Goal: Transaction & Acquisition: Book appointment/travel/reservation

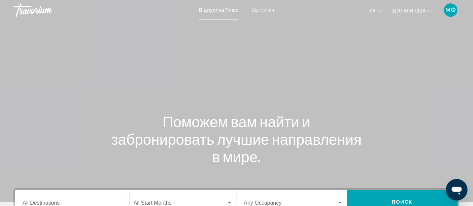
click at [447, 19] on mat-toolbar "Відпустки Плюс Відпустки ру English Español Français Italiano Português русский…" at bounding box center [236, 10] width 473 height 20
click at [222, 7] on div "Відпустки Плюс Відпустки ру English Español Français Italiano Português русский…" at bounding box center [236, 10] width 473 height 14
click at [258, 7] on font "Відпустки" at bounding box center [263, 9] width 22 height 5
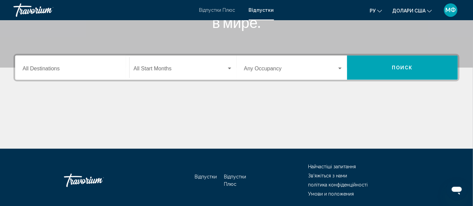
scroll to position [135, 0]
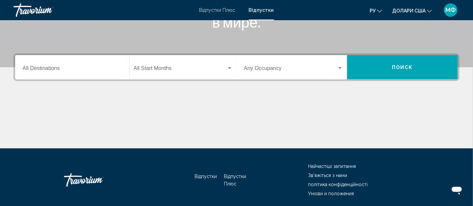
click at [39, 68] on input "Destination All Destinations" at bounding box center [72, 70] width 99 height 6
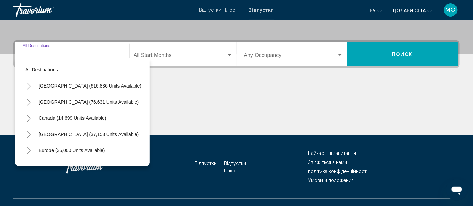
scroll to position [159, 0]
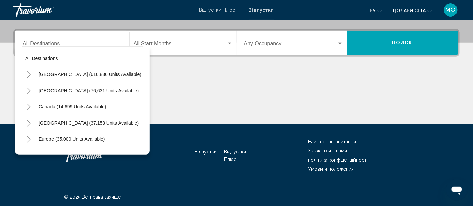
click at [429, 12] on button "Долари США USD ($) MXN (Mex$) CAD (Can$) GBP (£) EUR (€) AUD (A$) NZD (NZ$) CNY…" at bounding box center [413, 11] width 40 height 10
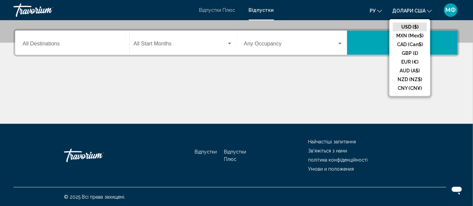
click at [380, 13] on button "ру English Español Français Italiano Português русский" at bounding box center [376, 11] width 12 height 10
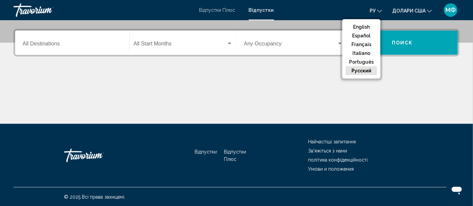
click at [367, 74] on button "русский" at bounding box center [361, 70] width 31 height 9
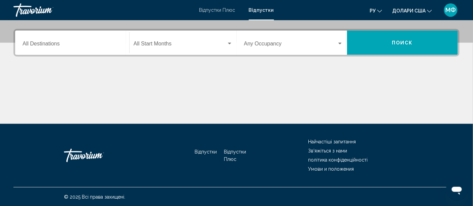
click at [157, 46] on span "Search widget" at bounding box center [180, 45] width 93 height 6
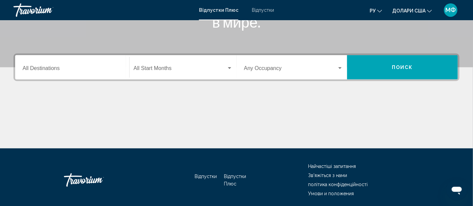
scroll to position [120, 0]
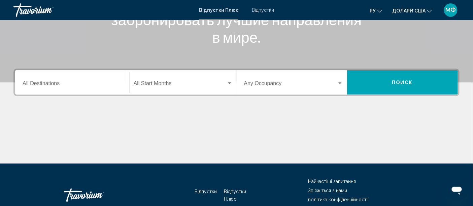
click at [230, 83] on div "Search widget" at bounding box center [229, 84] width 3 height 2
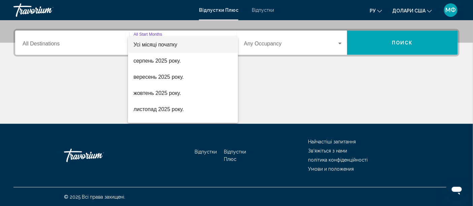
scroll to position [15, 0]
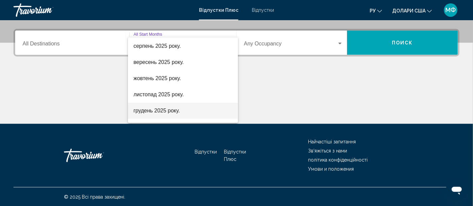
click at [165, 108] on font "грудень 2025 року." at bounding box center [156, 111] width 46 height 6
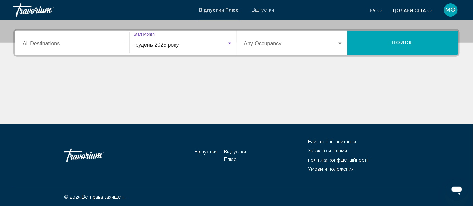
click at [339, 43] on div "Search widget" at bounding box center [340, 44] width 3 height 2
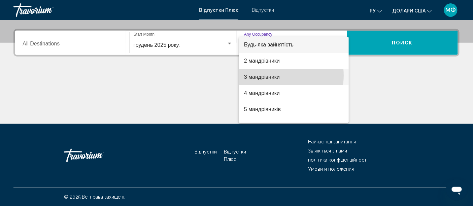
click at [271, 75] on font "3 мандрівники" at bounding box center [262, 77] width 36 height 6
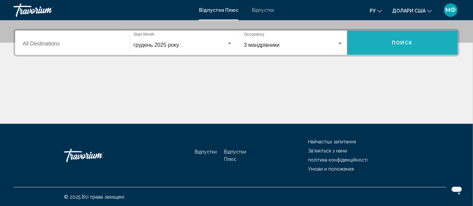
click at [418, 44] on button "Поиск" at bounding box center [402, 43] width 111 height 24
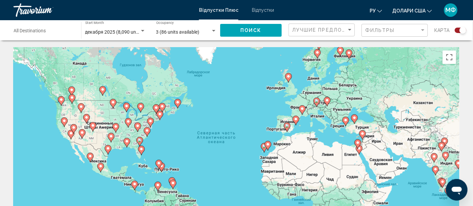
click at [386, 33] on div "Фильтры" at bounding box center [396, 30] width 61 height 12
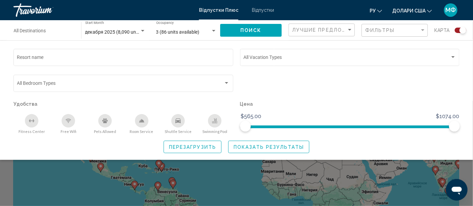
click at [177, 106] on p "Удобства" at bounding box center [123, 103] width 220 height 9
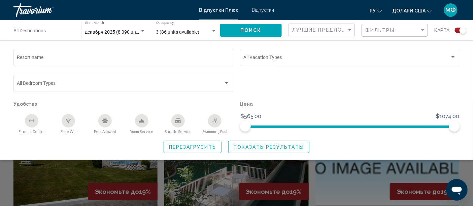
click at [439, 166] on div "Search widget" at bounding box center [236, 153] width 473 height 105
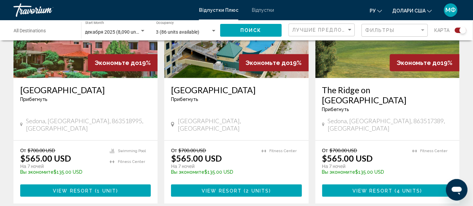
scroll to position [1034, 0]
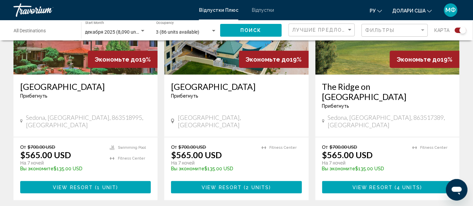
click at [214, 82] on h3 "[GEOGRAPHIC_DATA]" at bounding box center [236, 87] width 131 height 10
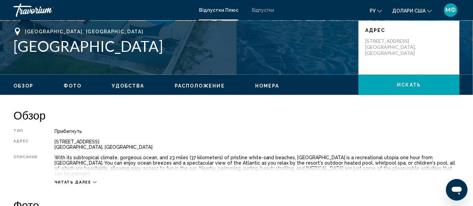
scroll to position [153, 0]
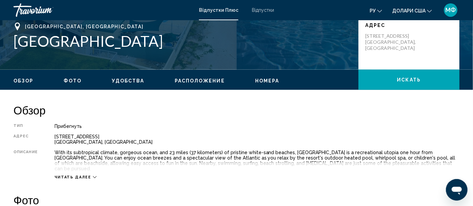
click at [209, 79] on span "Расположение" at bounding box center [200, 80] width 50 height 5
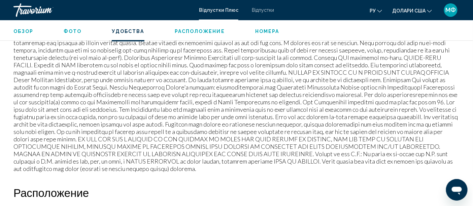
scroll to position [814, 0]
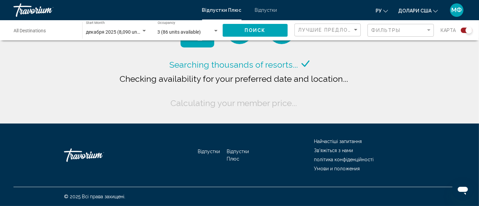
click at [476, 53] on div "Searching thousands of resorts... Checking availability for your preferred date…" at bounding box center [239, 62] width 479 height 124
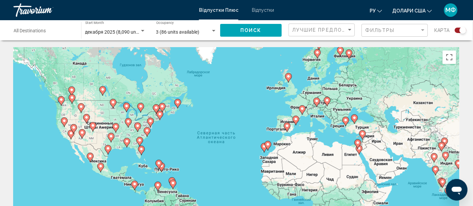
click at [141, 154] on gmp-advanced-marker "Основний зміст" at bounding box center [141, 151] width 7 height 10
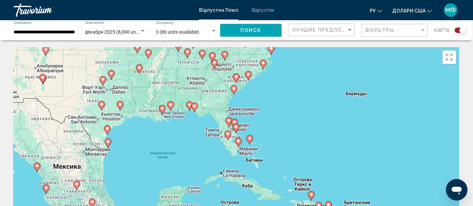
click at [189, 108] on icon "Основний зміст" at bounding box center [189, 106] width 6 height 9
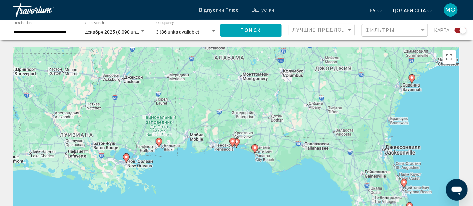
click at [256, 150] on image "Основний зміст" at bounding box center [255, 148] width 4 height 4
type input "**********"
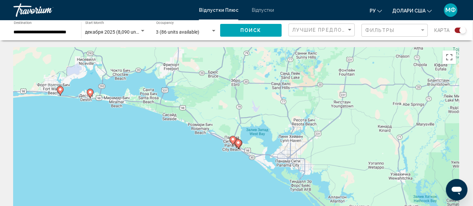
click at [239, 149] on icon "Основний зміст" at bounding box center [238, 143] width 7 height 9
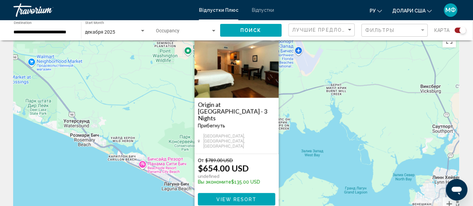
scroll to position [15, 0]
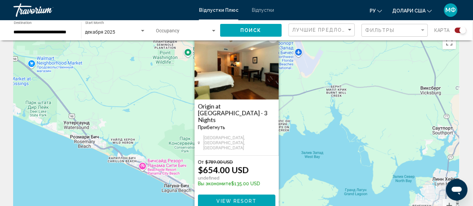
click at [227, 74] on img "Основний зміст" at bounding box center [237, 65] width 84 height 67
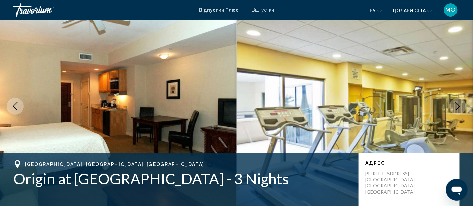
scroll to position [18, 0]
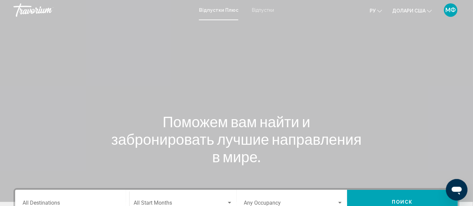
click at [261, 8] on font "Відпустки" at bounding box center [263, 9] width 22 height 5
click at [451, 9] on font "МФ" at bounding box center [451, 9] width 10 height 7
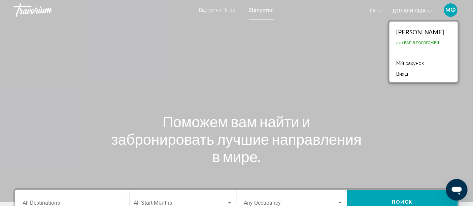
click at [299, 51] on div "Основний зміст" at bounding box center [236, 101] width 473 height 202
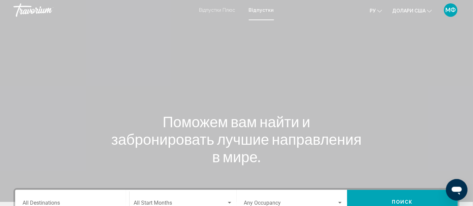
click at [48, 10] on div "Траворіум" at bounding box center [46, 9] width 67 height 13
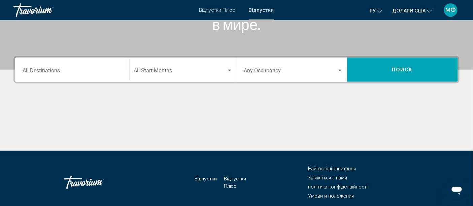
scroll to position [135, 0]
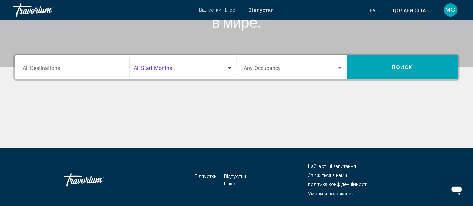
click at [230, 66] on div "Search widget" at bounding box center [230, 68] width 6 height 5
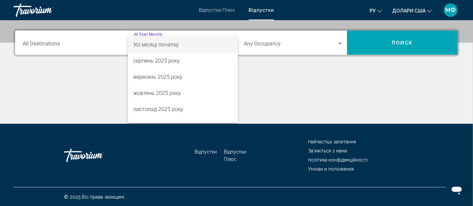
scroll to position [15, 0]
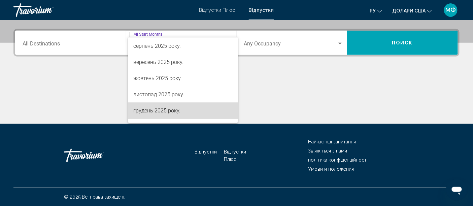
click at [187, 109] on span "грудень 2025 року." at bounding box center [182, 111] width 99 height 16
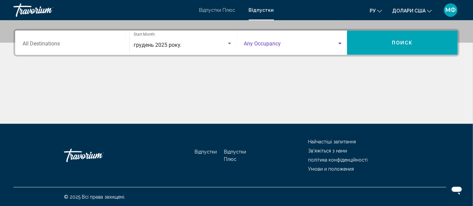
click at [341, 43] on div "Search widget" at bounding box center [340, 44] width 3 height 2
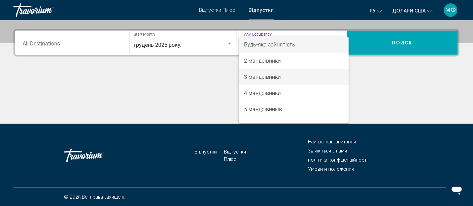
click at [311, 78] on span "3 мандрівники" at bounding box center [293, 77] width 99 height 16
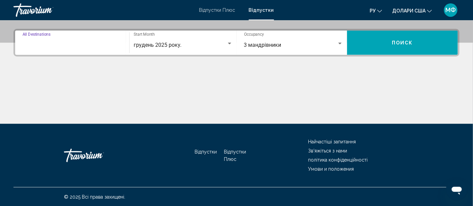
click at [49, 45] on input "Destination All Destinations" at bounding box center [72, 45] width 99 height 6
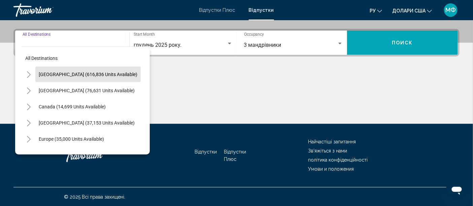
click at [56, 73] on span "[GEOGRAPHIC_DATA] (616,836 units available)" at bounding box center [88, 74] width 99 height 5
type input "**********"
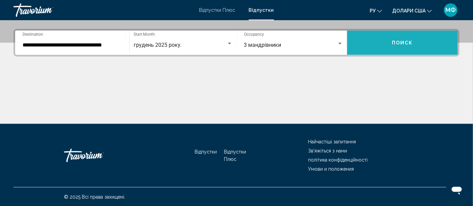
click at [383, 46] on button "Поиск" at bounding box center [402, 43] width 111 height 24
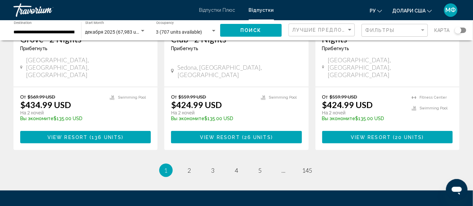
scroll to position [932, 0]
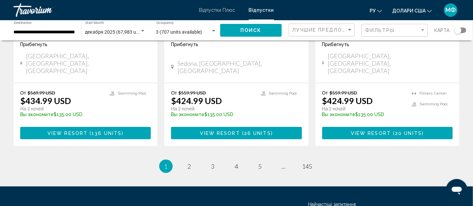
click at [349, 25] on div "Лучшие предложения" at bounding box center [322, 30] width 61 height 12
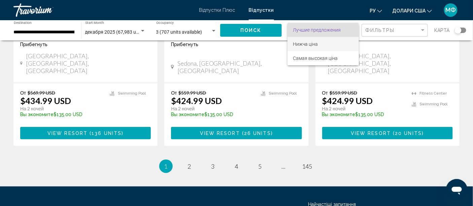
click at [330, 41] on span "Нижча ціна" at bounding box center [323, 44] width 61 height 14
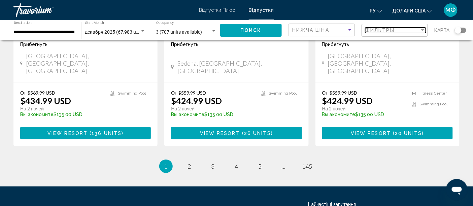
click at [396, 28] on div "Фильтры" at bounding box center [393, 30] width 55 height 5
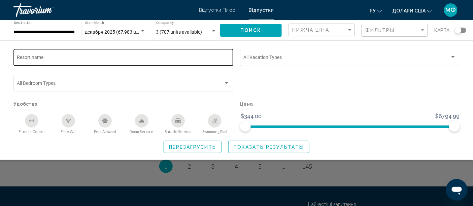
click at [56, 56] on input "Resort name" at bounding box center [123, 58] width 213 height 5
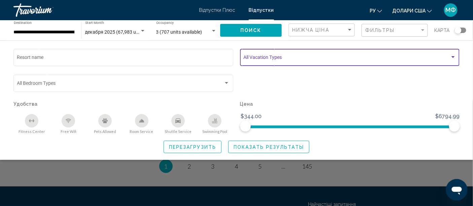
click at [287, 57] on span "Search widget" at bounding box center [347, 58] width 207 height 5
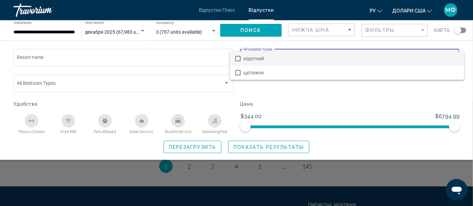
click at [268, 60] on span "короткий" at bounding box center [352, 59] width 216 height 14
click at [53, 83] on div at bounding box center [236, 103] width 473 height 206
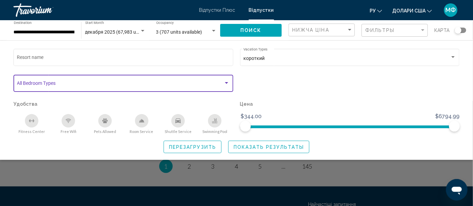
click at [226, 82] on div "Search widget" at bounding box center [227, 83] width 6 height 5
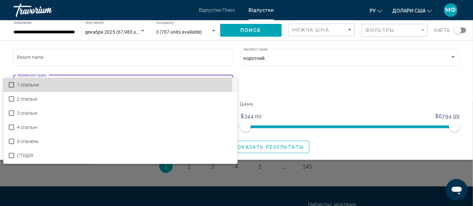
click at [12, 85] on mat-pseudo-checkbox at bounding box center [11, 84] width 5 height 5
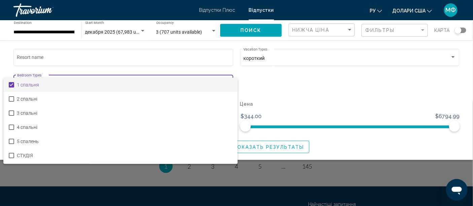
click at [342, 128] on div at bounding box center [236, 103] width 473 height 206
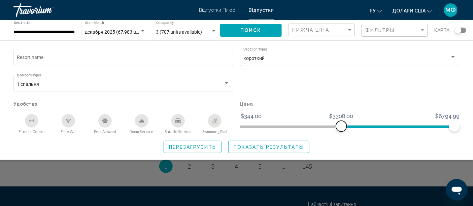
click at [342, 128] on span "Search widget" at bounding box center [398, 127] width 113 height 3
click at [240, 127] on span "Search widget" at bounding box center [350, 127] width 220 height 3
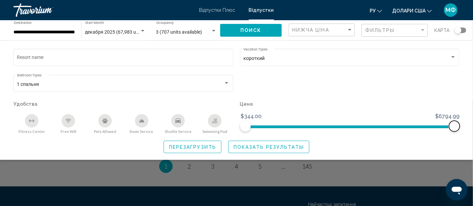
click at [452, 126] on span "Search widget" at bounding box center [454, 126] width 11 height 11
click at [441, 126] on span "Search widget" at bounding box center [343, 125] width 195 height 11
click at [430, 126] on span "Search widget" at bounding box center [338, 127] width 184 height 3
click at [408, 127] on span "Search widget" at bounding box center [338, 127] width 184 height 3
click at [353, 126] on span "Search widget" at bounding box center [327, 127] width 162 height 3
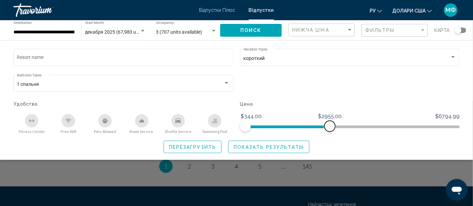
click at [330, 127] on span "Search widget" at bounding box center [288, 127] width 85 height 3
click at [298, 127] on span "Search widget" at bounding box center [288, 127] width 85 height 3
click at [287, 126] on span "Search widget" at bounding box center [267, 125] width 42 height 11
click at [286, 148] on span "Показать результаты" at bounding box center [269, 147] width 70 height 5
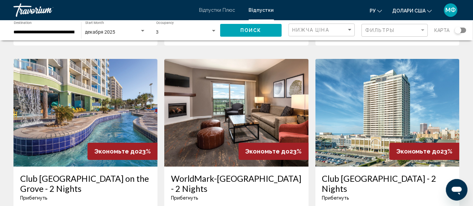
scroll to position [793, 0]
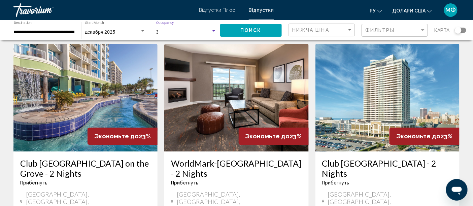
click at [213, 31] on div "Search widget" at bounding box center [213, 31] width 3 height 2
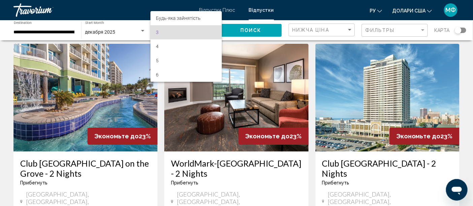
click at [213, 31] on span "3" at bounding box center [186, 32] width 61 height 14
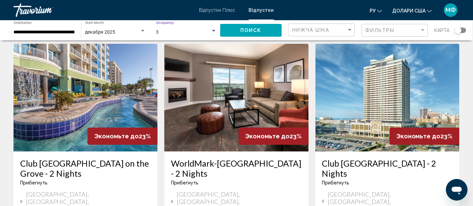
click at [213, 31] on div "Search widget" at bounding box center [213, 31] width 3 height 2
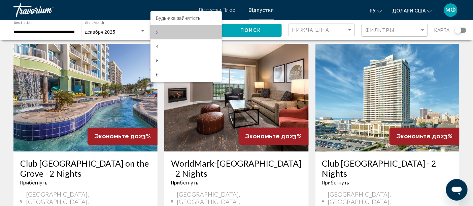
click at [214, 31] on span "3" at bounding box center [186, 32] width 61 height 14
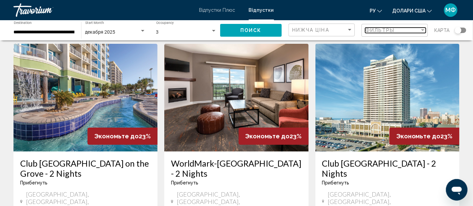
click at [422, 29] on div "Filter" at bounding box center [423, 30] width 3 height 2
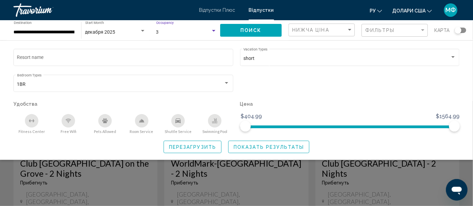
click at [213, 30] on div "Search widget" at bounding box center [213, 31] width 3 height 2
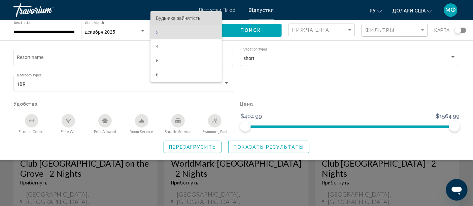
click at [208, 17] on span "Будь-яка зайнятість" at bounding box center [186, 18] width 61 height 14
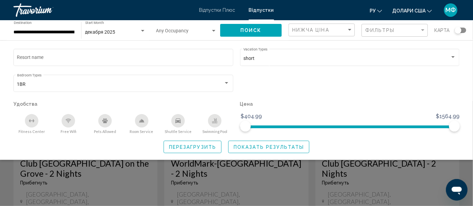
click at [458, 27] on div "Search widget" at bounding box center [458, 30] width 7 height 7
click at [464, 28] on div "Search widget" at bounding box center [463, 30] width 7 height 7
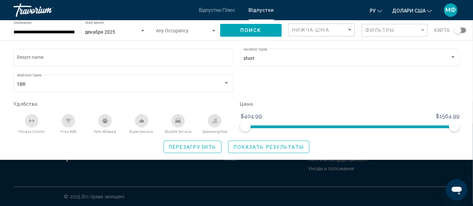
scroll to position [793, 0]
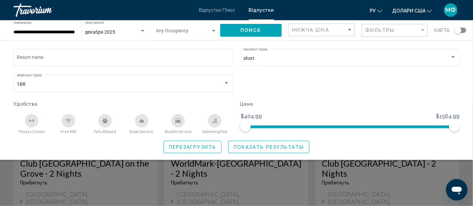
click at [464, 28] on div "Search widget" at bounding box center [460, 30] width 11 height 5
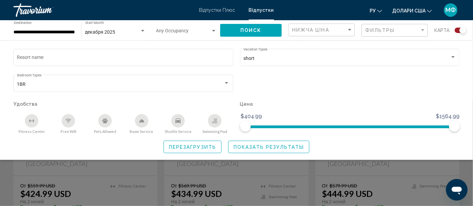
scroll to position [1002, 0]
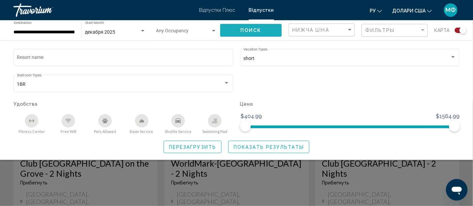
click at [245, 30] on span "Поиск" at bounding box center [251, 30] width 21 height 5
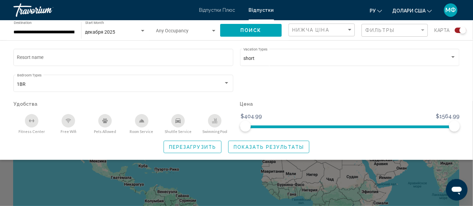
click at [256, 29] on span "Поиск" at bounding box center [251, 30] width 21 height 5
click at [240, 145] on span "Показать результаты" at bounding box center [269, 147] width 70 height 5
click at [213, 164] on div "Search widget" at bounding box center [236, 153] width 473 height 105
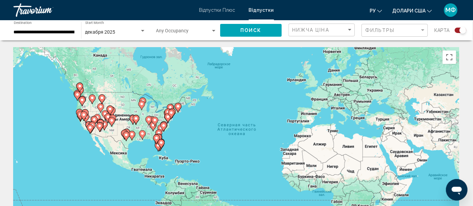
click at [149, 137] on div "Чтобы активировать перетаскивание с помощью клавиатуры, нажмите Alt + Ввод. Пос…" at bounding box center [236, 148] width 446 height 202
click at [152, 126] on gmp-advanced-marker "Основний зміст" at bounding box center [155, 122] width 7 height 10
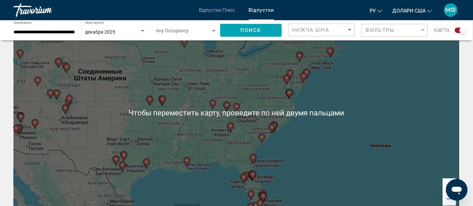
scroll to position [33, 0]
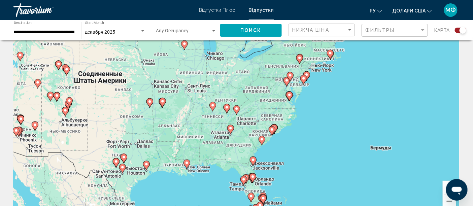
click at [384, 140] on div "Для навигации используйте клавиши со стрелками. Чтобы активировать перетаскиван…" at bounding box center [236, 115] width 446 height 202
click at [189, 173] on div "Для навигации используйте клавиши со стрелками. Чтобы активировать перетаскиван…" at bounding box center [236, 115] width 446 height 202
click at [188, 170] on div "Для навигации используйте клавиши со стрелками. Чтобы активировать перетаскиван…" at bounding box center [236, 115] width 446 height 202
click at [188, 163] on image "Основний зміст" at bounding box center [187, 163] width 4 height 4
type input "**********"
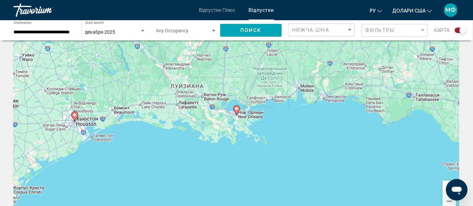
click at [239, 109] on image "Основний зміст" at bounding box center [237, 109] width 4 height 4
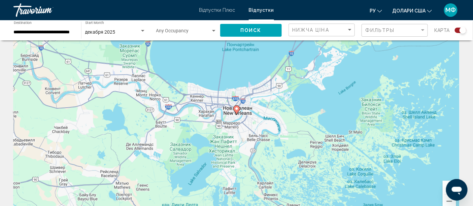
click at [239, 109] on image "Основний зміст" at bounding box center [237, 109] width 4 height 4
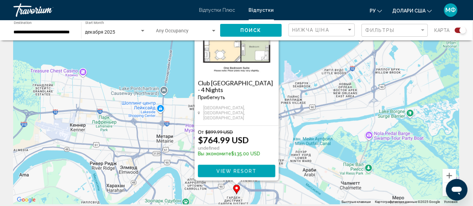
scroll to position [60, 0]
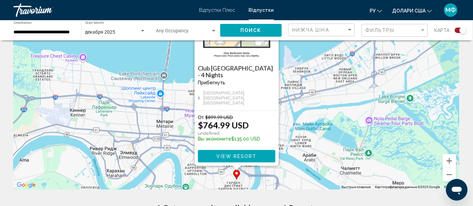
click at [316, 55] on div "Для навигации используйте клавиши со стрелками. Чтобы активировать перетаскиван…" at bounding box center [236, 89] width 446 height 202
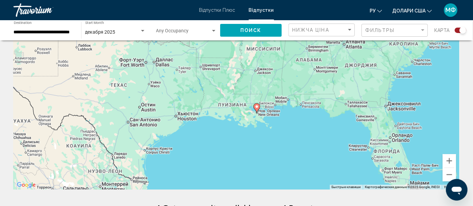
click at [244, 29] on span "Поиск" at bounding box center [251, 30] width 21 height 5
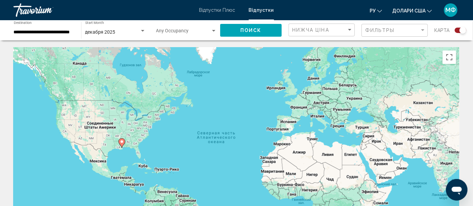
click at [131, 146] on div "Для навигации используйте клавиши со стрелками. Чтобы активировать перетаскиван…" at bounding box center [236, 148] width 446 height 202
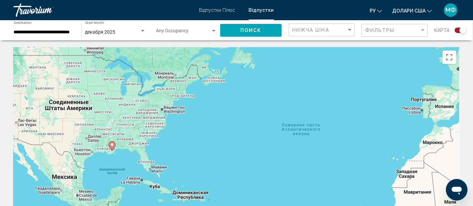
click at [137, 142] on div "Для навигации используйте клавиши со стрелками. Чтобы активировать перетаскиван…" at bounding box center [236, 148] width 446 height 202
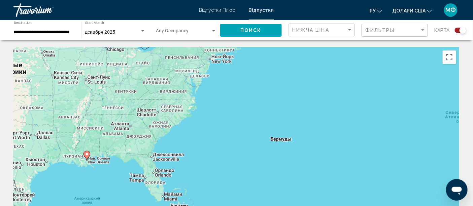
click at [139, 137] on div "Для навигации используйте клавиши со стрелками. Чтобы активировать перетаскиван…" at bounding box center [236, 148] width 446 height 202
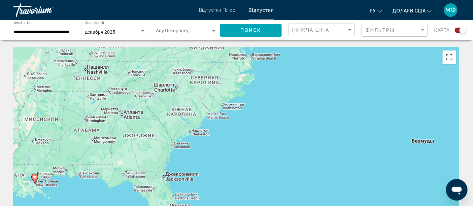
click at [139, 137] on div "Для навигации используйте клавиши со стрелками. Чтобы активировать перетаскиван…" at bounding box center [236, 148] width 446 height 202
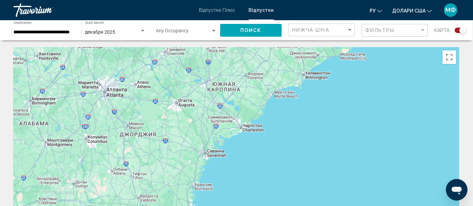
click at [139, 136] on div "Для навигации используйте клавиши со стрелками. Чтобы активировать перетаскиван…" at bounding box center [236, 148] width 446 height 202
click at [246, 29] on span "Поиск" at bounding box center [251, 30] width 21 height 5
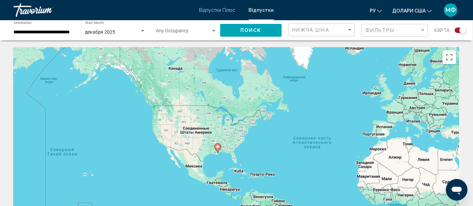
click at [458, 30] on div "Search widget" at bounding box center [460, 30] width 11 height 5
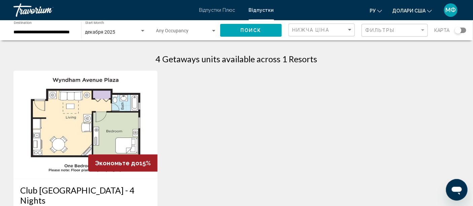
click at [48, 28] on div "**********" at bounding box center [44, 30] width 61 height 19
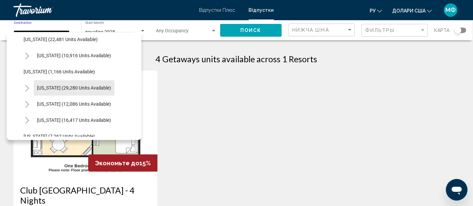
scroll to position [558, 0]
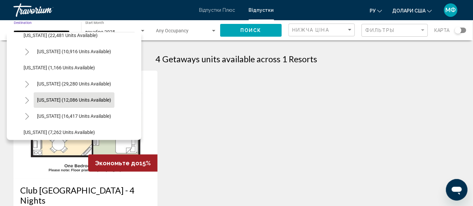
click at [86, 100] on span "[US_STATE] (12,086 units available)" at bounding box center [74, 99] width 74 height 5
type input "**********"
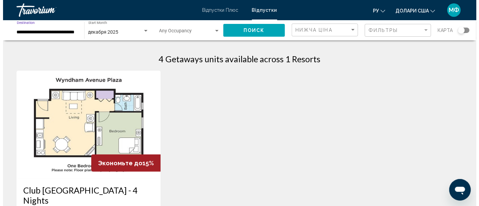
scroll to position [0, 7]
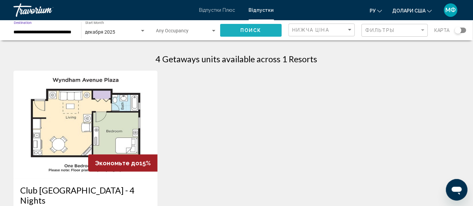
click at [265, 26] on button "Поиск" at bounding box center [251, 30] width 62 height 12
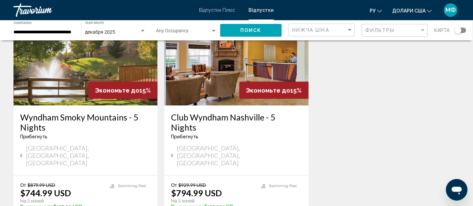
scroll to position [344, 0]
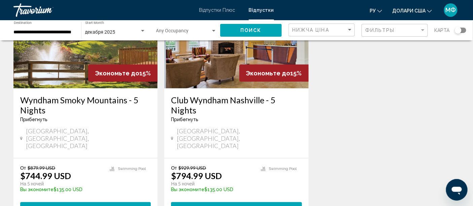
click at [56, 54] on img "Основний зміст" at bounding box center [85, 35] width 144 height 108
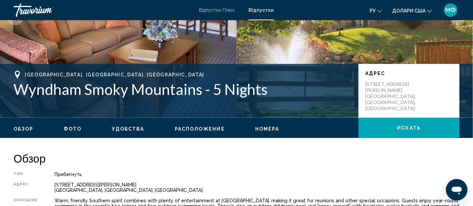
scroll to position [123, 0]
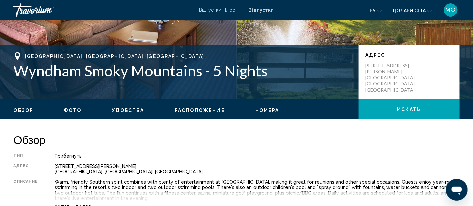
click at [64, 106] on div "Обзор Фото Удобства Расположение Номера искать" at bounding box center [236, 109] width 473 height 21
click at [67, 106] on div "Обзор Фото Удобства Расположение Номера искать" at bounding box center [236, 109] width 473 height 21
click at [69, 109] on span "Фото" at bounding box center [73, 110] width 18 height 5
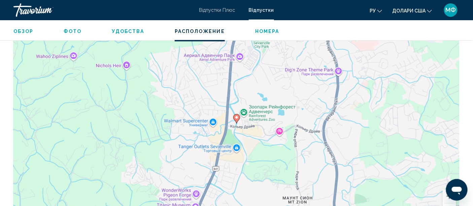
scroll to position [949, 0]
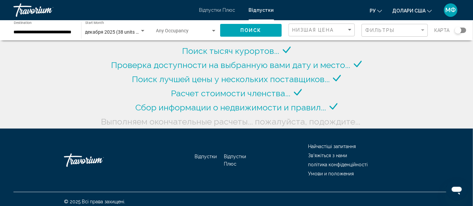
click at [48, 34] on input "**********" at bounding box center [44, 32] width 61 height 5
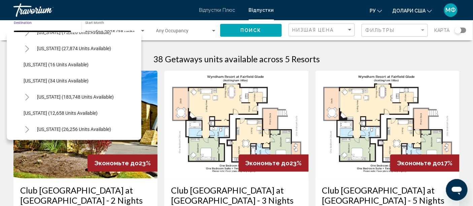
scroll to position [109, 0]
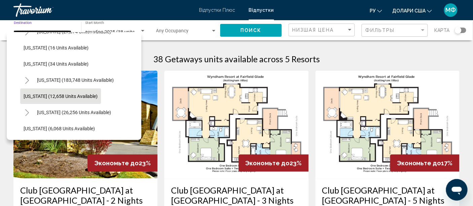
click at [78, 98] on span "[US_STATE] (12,658 units available)" at bounding box center [61, 96] width 74 height 5
type input "**********"
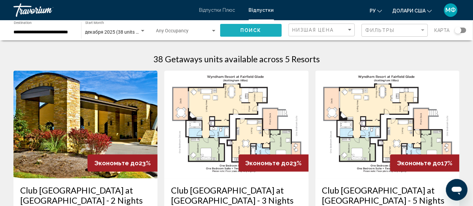
click at [226, 32] on button "Поиск" at bounding box center [251, 30] width 62 height 12
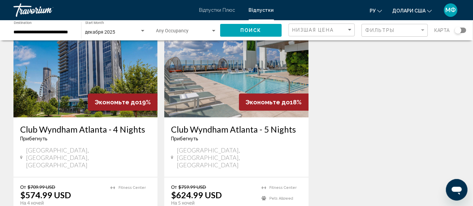
scroll to position [60, 0]
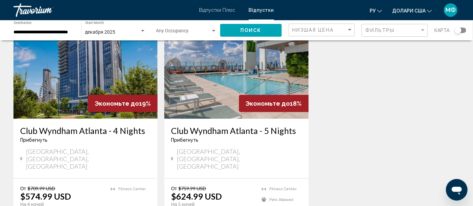
click at [251, 63] on img "Основний зміст" at bounding box center [236, 65] width 144 height 108
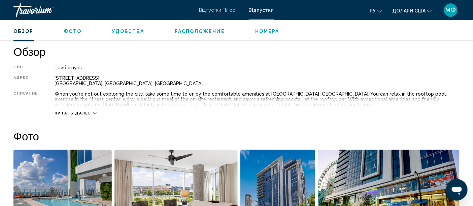
scroll to position [213, 0]
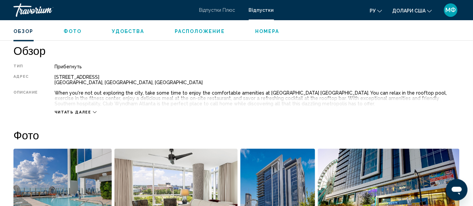
click at [89, 110] on div "Читать далее" at bounding box center [76, 112] width 42 height 4
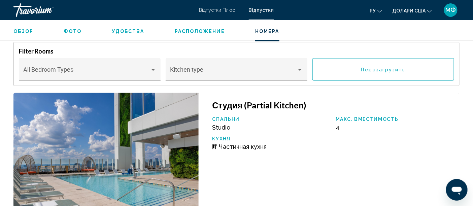
scroll to position [1147, 0]
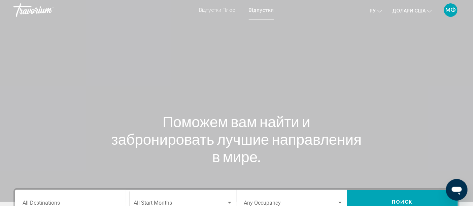
click at [265, 9] on font "Відпустки" at bounding box center [261, 9] width 25 height 5
click at [263, 10] on font "Відпустки" at bounding box center [261, 9] width 25 height 5
click at [222, 8] on font "Відпустки Плюс" at bounding box center [217, 9] width 36 height 5
click at [219, 9] on font "Відпустки Плюс" at bounding box center [218, 9] width 39 height 5
click at [260, 7] on font "Відпустки" at bounding box center [263, 9] width 22 height 5
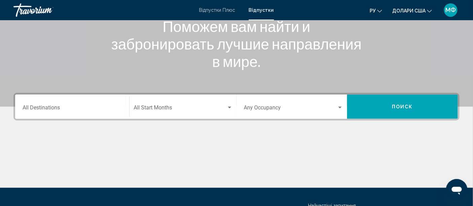
scroll to position [159, 0]
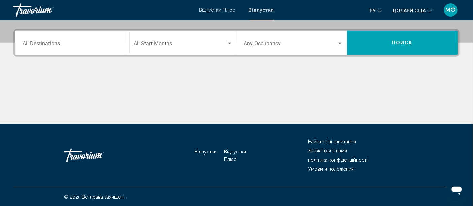
click at [229, 43] on div "Search widget" at bounding box center [229, 44] width 3 height 2
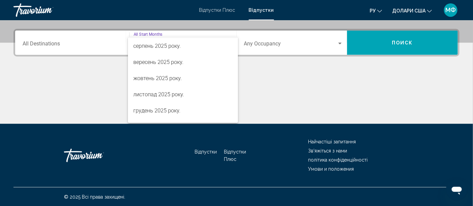
scroll to position [30, 0]
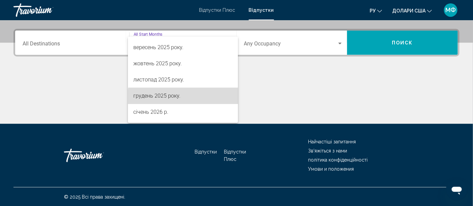
click at [202, 102] on span "грудень 2025 року." at bounding box center [182, 96] width 99 height 16
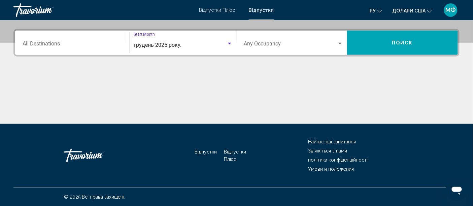
click at [228, 44] on div "Search widget" at bounding box center [229, 44] width 3 height 2
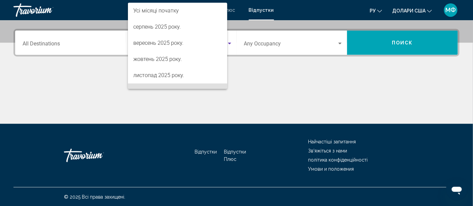
scroll to position [46, 0]
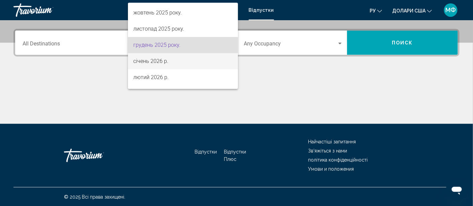
click at [206, 61] on span "січень 2026 р." at bounding box center [182, 61] width 99 height 16
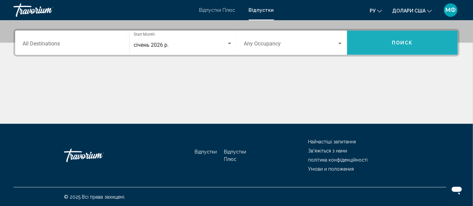
click at [403, 37] on button "Поиск" at bounding box center [402, 43] width 111 height 24
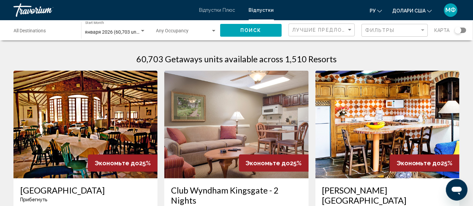
click at [41, 34] on input "Destination All Destinations" at bounding box center [44, 32] width 61 height 5
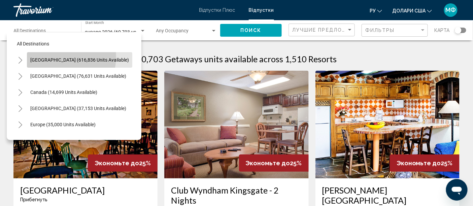
click at [54, 57] on span "[GEOGRAPHIC_DATA] (616,836 units available)" at bounding box center [79, 59] width 99 height 5
type input "**********"
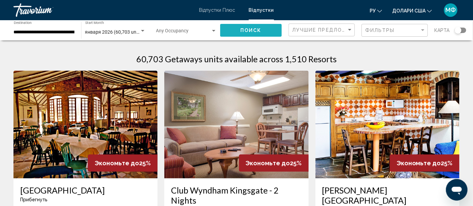
click at [262, 31] on span "Поиск" at bounding box center [251, 30] width 21 height 5
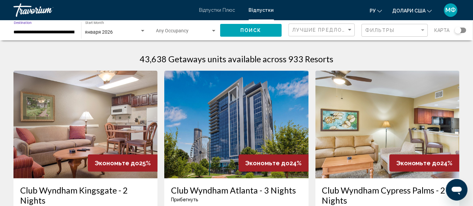
click at [36, 32] on input "**********" at bounding box center [44, 32] width 61 height 5
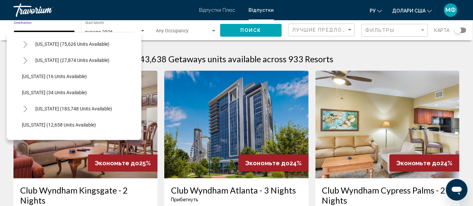
click at [135, 129] on div "All destinations [GEOGRAPHIC_DATA] (616,836 units available) [US_STATE] (1 unit…" at bounding box center [74, 86] width 135 height 108
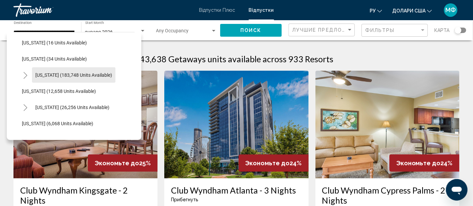
scroll to position [125, 2]
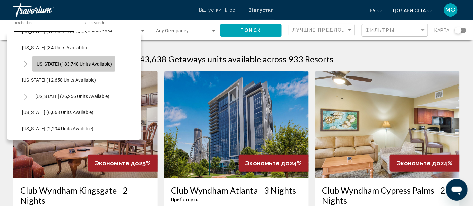
click at [83, 66] on span "[US_STATE] (183,748 units available)" at bounding box center [73, 63] width 77 height 5
type input "**********"
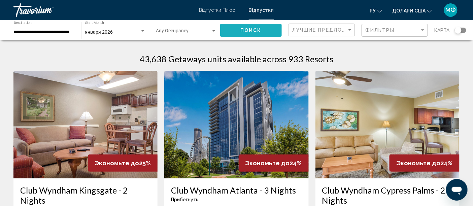
click at [264, 29] on button "Поиск" at bounding box center [251, 30] width 62 height 12
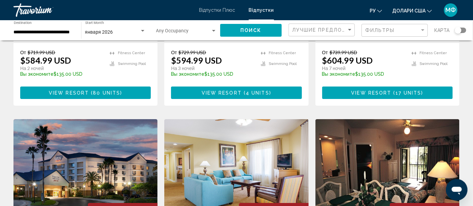
scroll to position [704, 0]
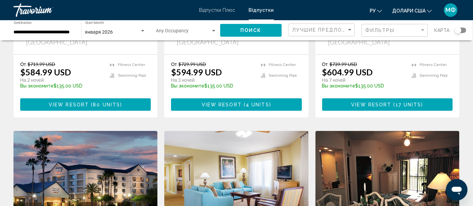
click at [351, 131] on img "Основний зміст" at bounding box center [388, 185] width 144 height 108
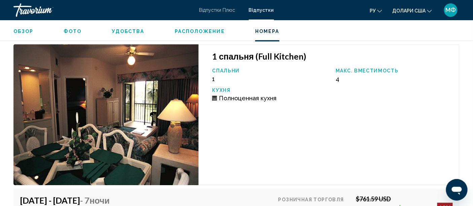
scroll to position [1291, 0]
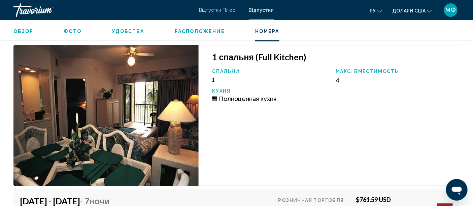
click at [69, 27] on ul "Обзор Фото Удобства Расположение Номера искать" at bounding box center [236, 30] width 446 height 7
click at [71, 28] on button "Фото" at bounding box center [73, 31] width 18 height 6
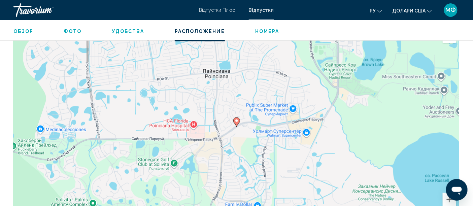
scroll to position [1133, 0]
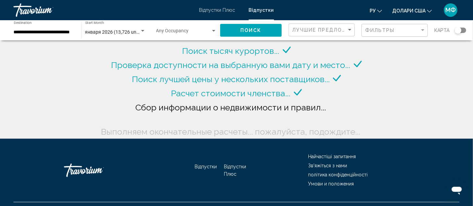
click at [28, 29] on div "**********" at bounding box center [44, 30] width 61 height 19
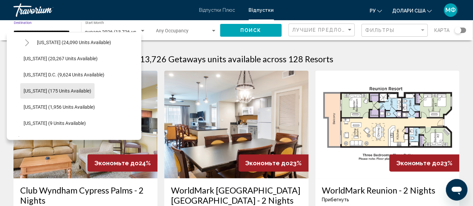
scroll to position [766, 0]
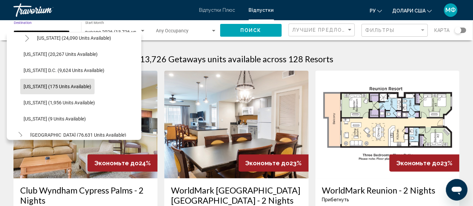
click at [36, 87] on span "[US_STATE] (175 units available)" at bounding box center [58, 86] width 68 height 5
type input "**********"
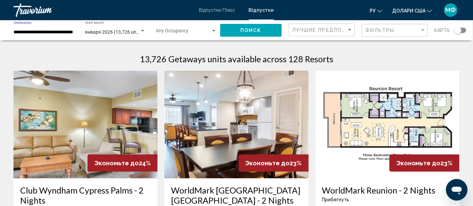
scroll to position [0, 0]
click at [246, 30] on span "Поиск" at bounding box center [251, 30] width 21 height 5
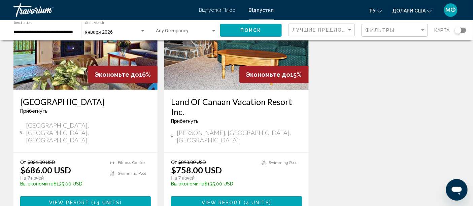
scroll to position [90, 0]
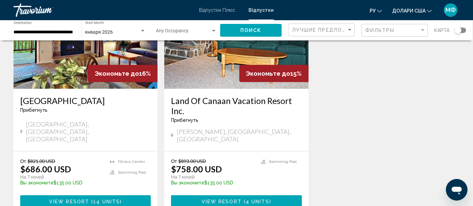
click at [252, 65] on div "Экономьте до 15%" at bounding box center [274, 73] width 69 height 17
click at [235, 195] on button "View Resort ( 4 units )" at bounding box center [236, 201] width 131 height 12
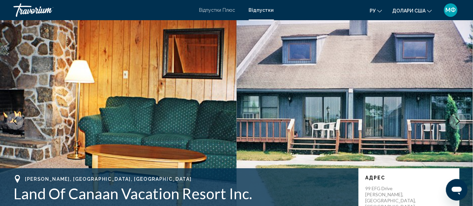
click at [450, 113] on button "Next image" at bounding box center [458, 121] width 17 height 17
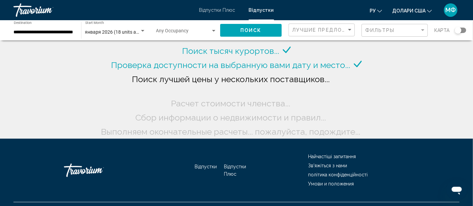
click at [46, 30] on input "**********" at bounding box center [44, 32] width 61 height 5
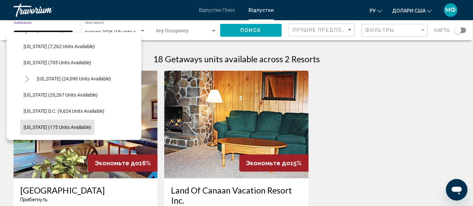
scroll to position [644, 0]
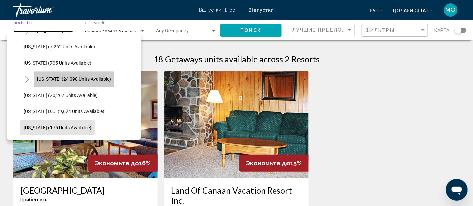
click at [88, 78] on span "[US_STATE] (24,090 units available)" at bounding box center [74, 78] width 74 height 5
type input "**********"
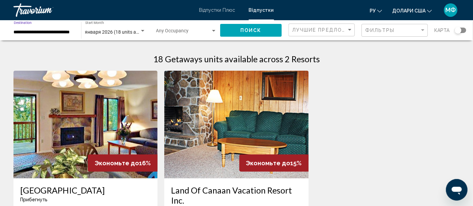
click at [234, 28] on button "Поиск" at bounding box center [251, 30] width 62 height 12
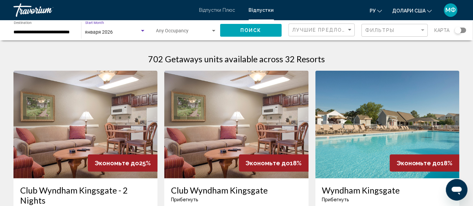
click at [142, 29] on div "Search widget" at bounding box center [143, 30] width 6 height 5
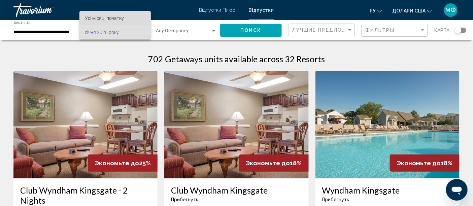
click at [136, 21] on span "Усі місяці початку" at bounding box center [115, 18] width 61 height 14
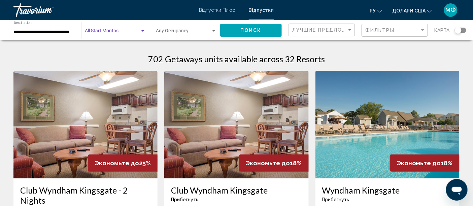
click at [141, 30] on div "Search widget" at bounding box center [142, 31] width 3 height 2
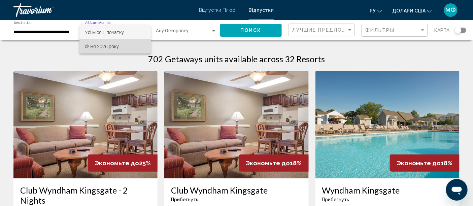
click at [130, 46] on span "січня 2026 року" at bounding box center [115, 46] width 61 height 14
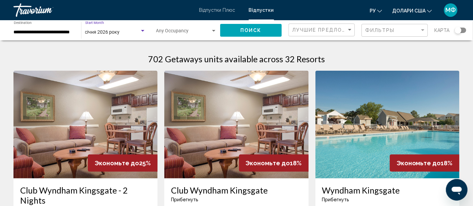
click at [125, 33] on div "січня 2026 року" at bounding box center [112, 32] width 55 height 5
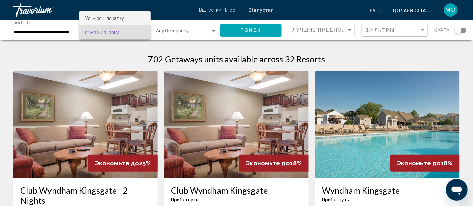
click at [108, 17] on font "Усі місяці початку" at bounding box center [104, 17] width 39 height 5
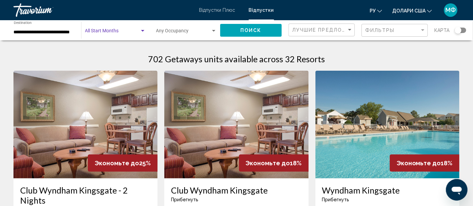
click at [109, 31] on span "Search widget" at bounding box center [112, 32] width 55 height 5
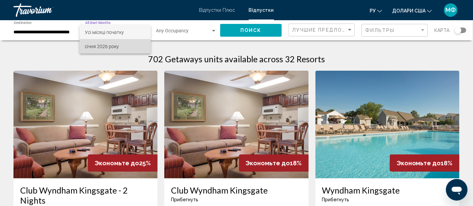
click at [109, 45] on font "січня 2026 року" at bounding box center [102, 46] width 34 height 5
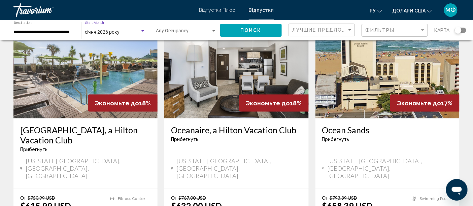
scroll to position [329, 0]
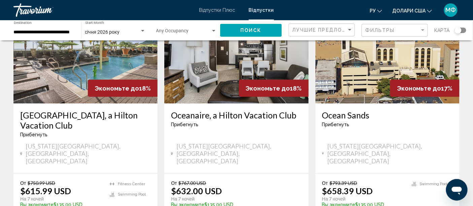
click at [210, 68] on img "Основний зміст" at bounding box center [236, 50] width 144 height 108
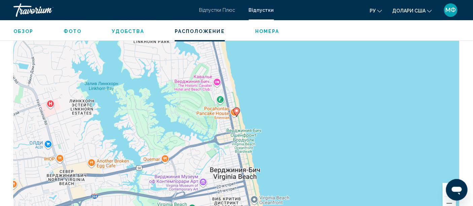
scroll to position [662, 0]
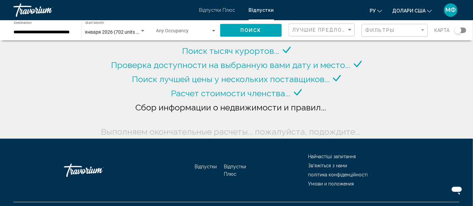
click at [133, 33] on span "января 2026 (702 units available)" at bounding box center [120, 31] width 71 height 5
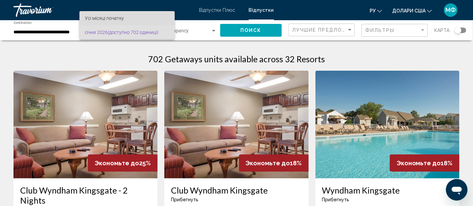
click at [128, 16] on span "Усі місяці початку" at bounding box center [127, 18] width 85 height 14
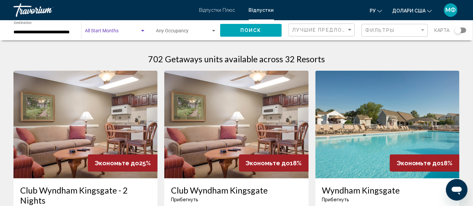
click at [141, 30] on div "Search widget" at bounding box center [142, 31] width 3 height 2
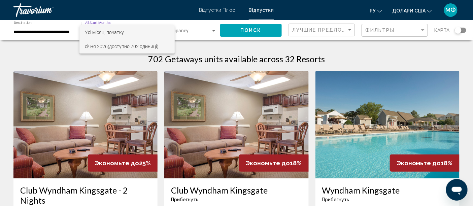
click at [138, 47] on font "(доступно 702 одиниці)" at bounding box center [133, 46] width 51 height 5
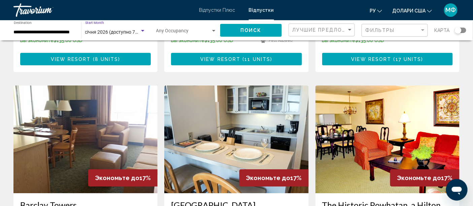
scroll to position [731, 0]
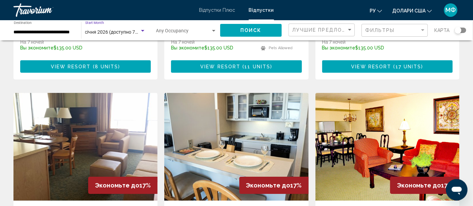
click at [278, 94] on img "Основний зміст" at bounding box center [236, 147] width 144 height 108
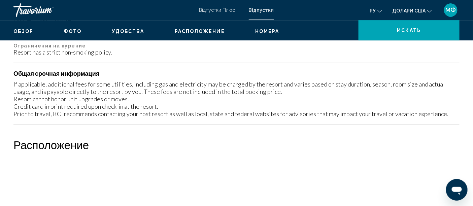
scroll to position [18, 0]
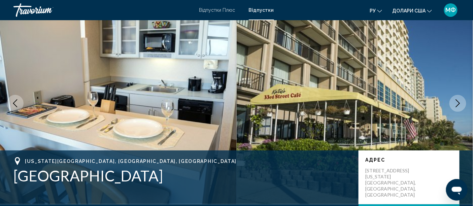
click at [454, 102] on button "Next image" at bounding box center [458, 103] width 17 height 17
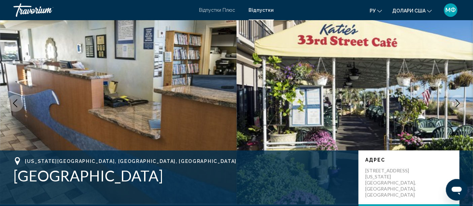
click at [454, 102] on button "Next image" at bounding box center [458, 103] width 17 height 17
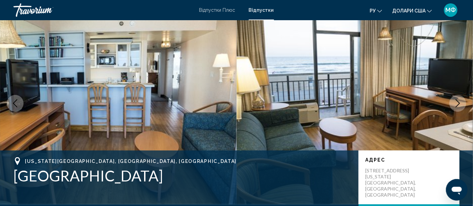
click at [454, 102] on button "Next image" at bounding box center [458, 103] width 17 height 17
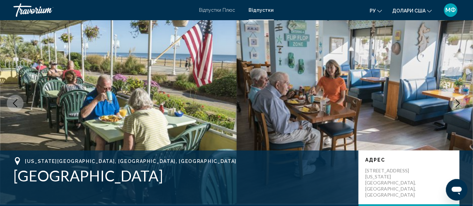
click at [454, 102] on button "Next image" at bounding box center [458, 103] width 17 height 17
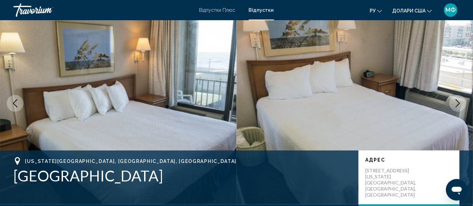
click at [454, 102] on button "Next image" at bounding box center [458, 103] width 17 height 17
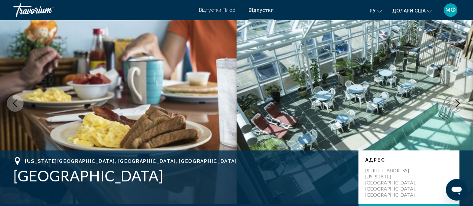
click at [454, 102] on button "Next image" at bounding box center [458, 103] width 17 height 17
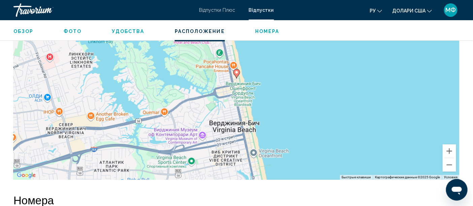
scroll to position [916, 0]
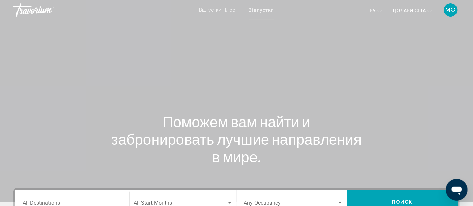
click at [255, 10] on font "Відпустки" at bounding box center [261, 9] width 25 height 5
click at [265, 9] on font "Відпустки" at bounding box center [263, 9] width 22 height 5
click at [265, 9] on font "Відпустки" at bounding box center [261, 9] width 25 height 5
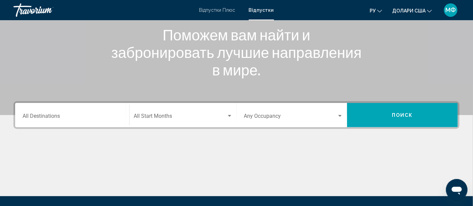
scroll to position [120, 0]
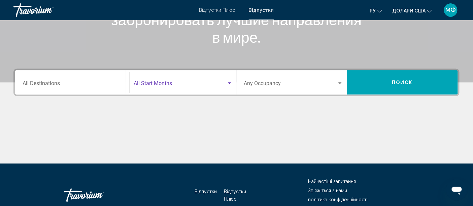
click at [229, 83] on div "Search widget" at bounding box center [229, 84] width 3 height 2
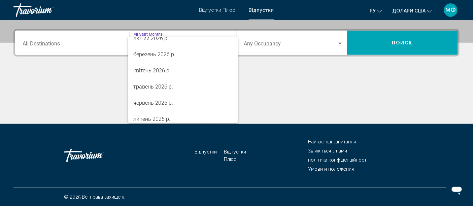
scroll to position [135, 0]
click at [174, 103] on span "липень 2026 р." at bounding box center [182, 104] width 99 height 16
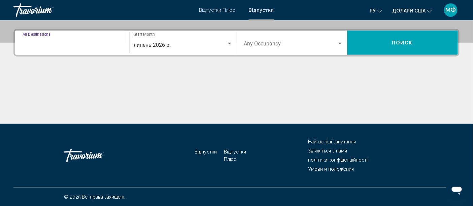
click at [65, 42] on input "Destination All Destinations" at bounding box center [72, 45] width 99 height 6
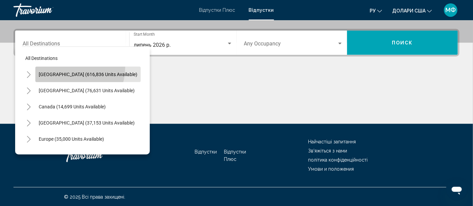
click at [67, 67] on button "[GEOGRAPHIC_DATA] (616,836 units available)" at bounding box center [87, 74] width 105 height 15
type input "**********"
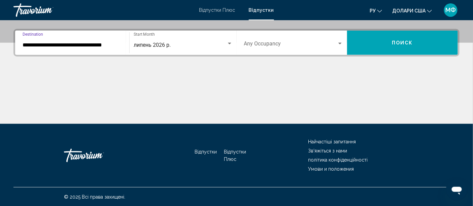
click at [391, 40] on button "Поиск" at bounding box center [402, 43] width 111 height 24
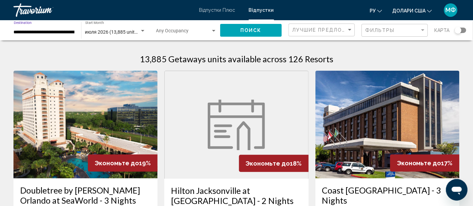
click at [17, 30] on input "**********" at bounding box center [44, 32] width 61 height 5
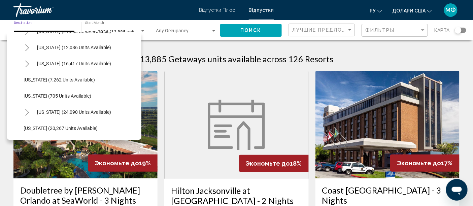
scroll to position [619, 0]
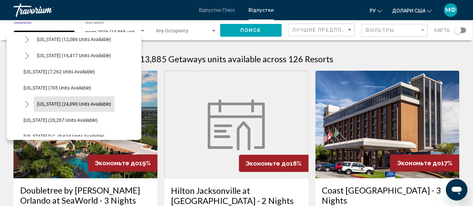
click at [86, 105] on span "[US_STATE] (24,090 units available)" at bounding box center [74, 103] width 74 height 5
type input "**********"
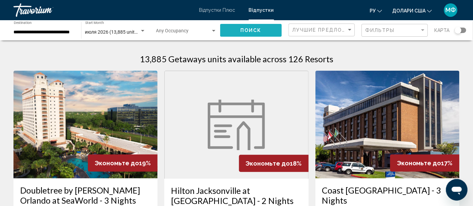
click at [236, 32] on button "Поиск" at bounding box center [251, 30] width 62 height 12
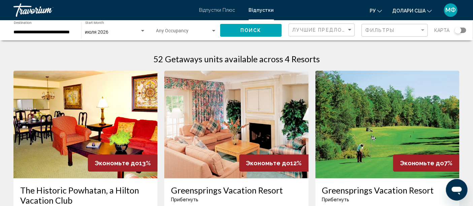
click at [262, 33] on span "Поиск" at bounding box center [251, 30] width 21 height 5
click at [376, 26] on div "Фильтры" at bounding box center [396, 30] width 61 height 12
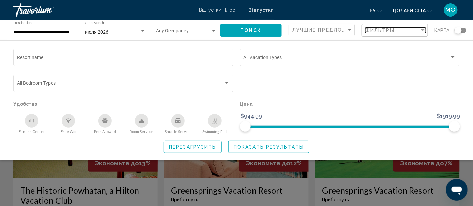
click at [385, 28] on span "Фильтры" at bounding box center [381, 30] width 30 height 5
